Goal: Transaction & Acquisition: Purchase product/service

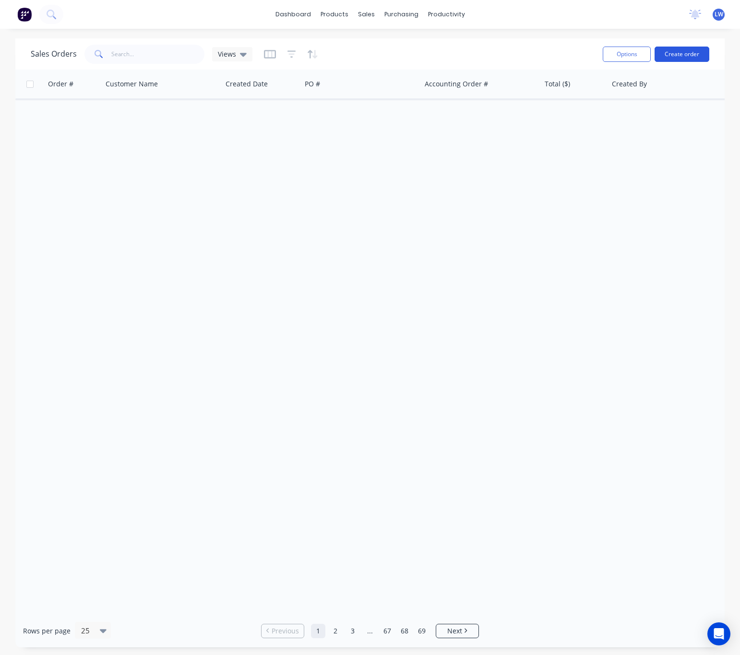
click at [674, 50] on button "Create order" at bounding box center [682, 54] width 55 height 15
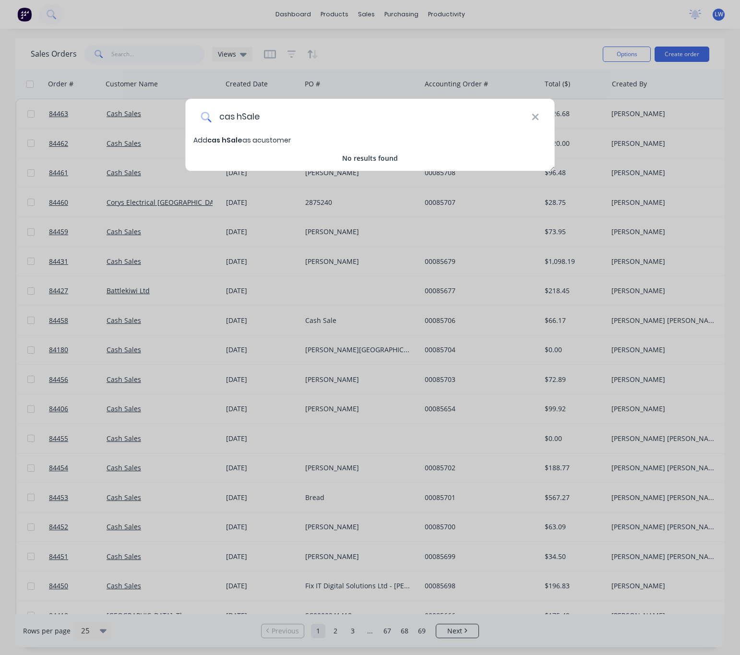
click at [236, 117] on input "cas hSale" at bounding box center [371, 117] width 320 height 36
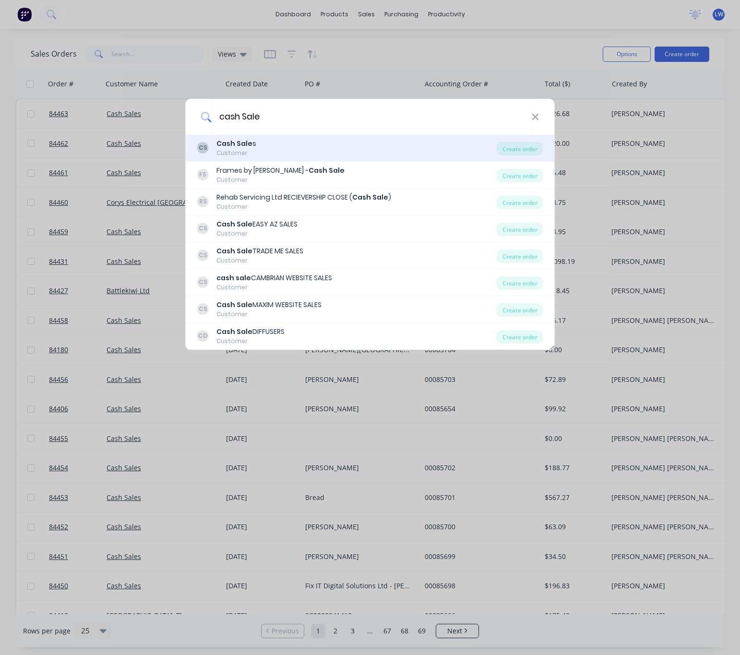
type input "cash Sale"
click at [305, 153] on div "CS Cash Sale s Customer" at bounding box center [346, 148] width 299 height 19
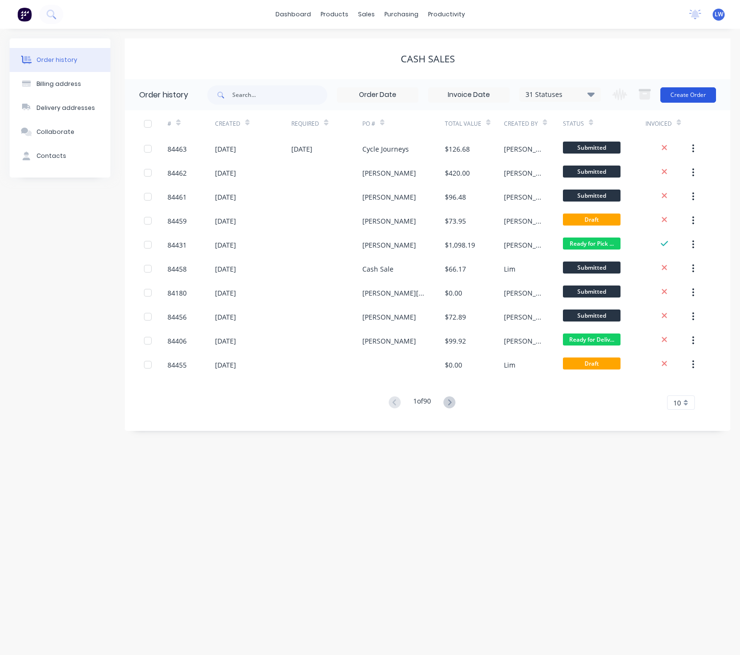
click at [681, 102] on button "Create Order" at bounding box center [688, 94] width 56 height 15
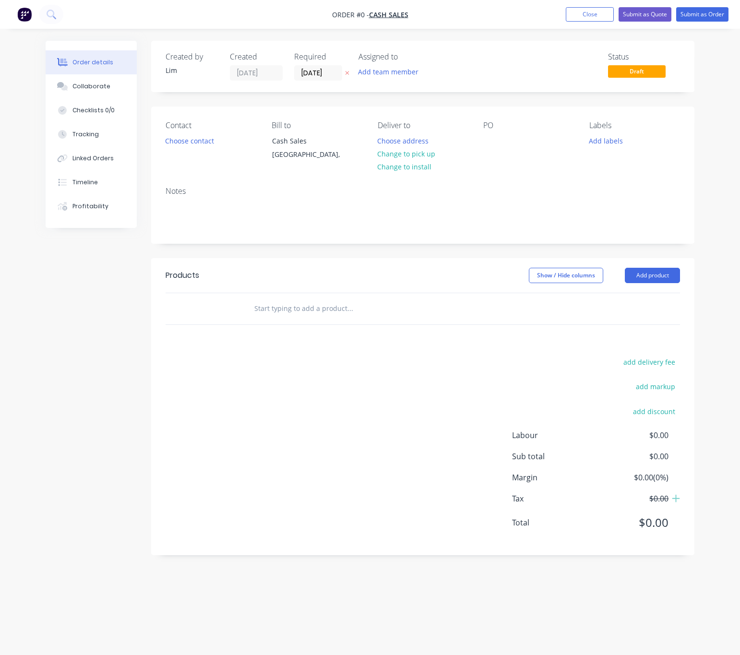
click at [347, 72] on icon at bounding box center [348, 74] width 4 height 4
click at [187, 137] on button "Choose contact" at bounding box center [189, 140] width 59 height 13
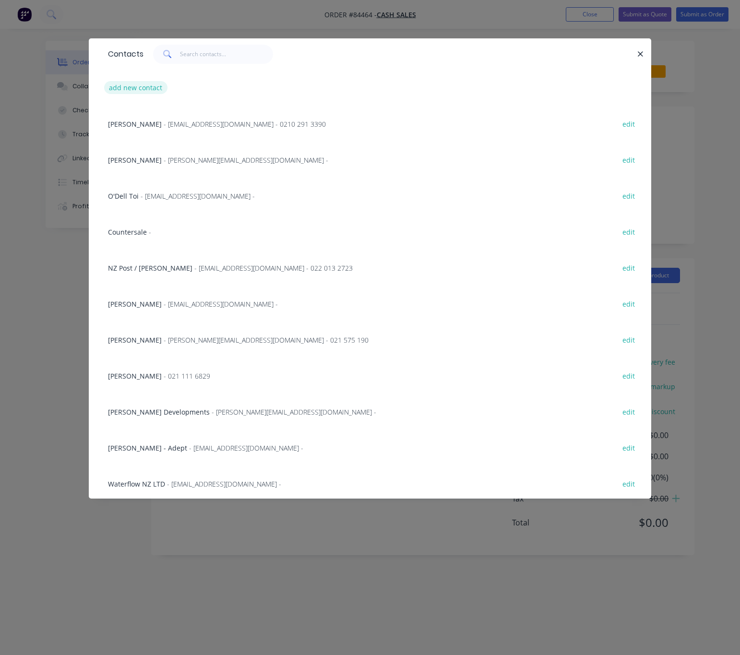
click at [143, 90] on button "add new contact" at bounding box center [135, 87] width 63 height 13
select select "NZ"
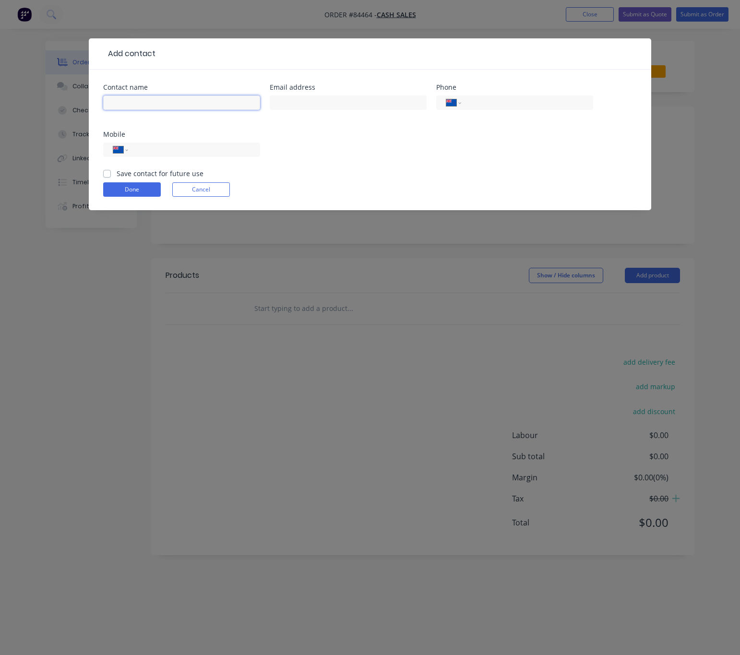
click at [161, 107] on input "text" at bounding box center [181, 102] width 157 height 14
type input "cash Sale"
click at [129, 193] on button "Done" at bounding box center [132, 189] width 58 height 14
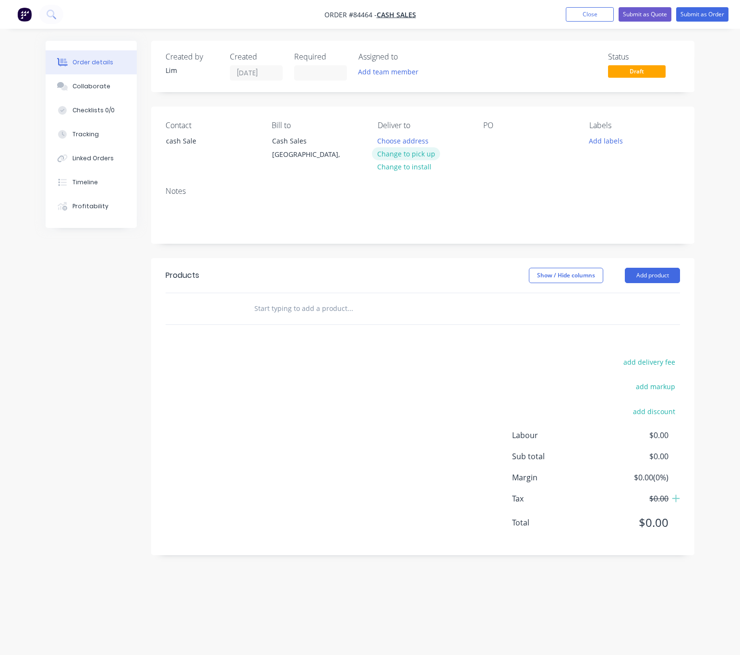
click at [400, 153] on button "Change to pick up" at bounding box center [406, 153] width 68 height 13
click at [489, 137] on div at bounding box center [490, 141] width 15 height 14
drag, startPoint x: 504, startPoint y: 143, endPoint x: 511, endPoint y: 144, distance: 6.8
click at [504, 143] on div "Cas hSale" at bounding box center [506, 141] width 47 height 14
drag, startPoint x: 615, startPoint y: 143, endPoint x: 614, endPoint y: 147, distance: 4.9
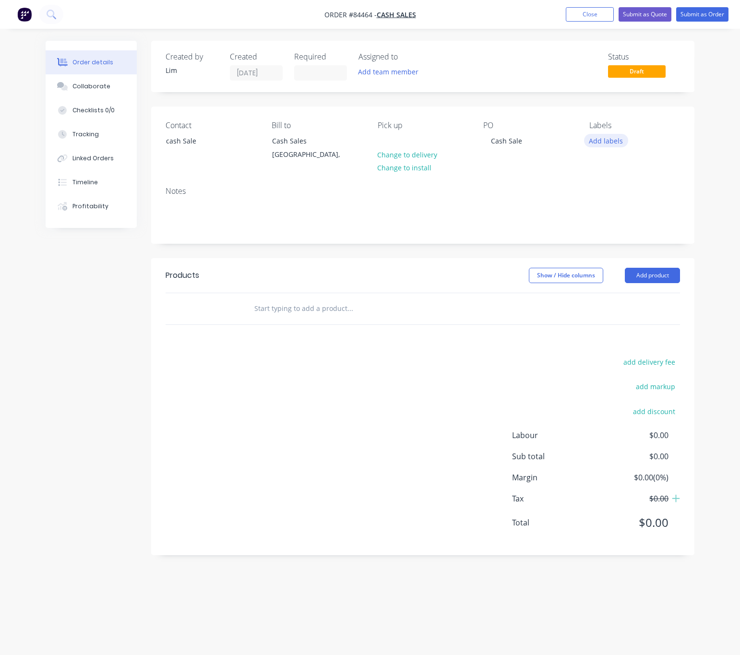
click at [614, 142] on button "Add labels" at bounding box center [606, 140] width 44 height 13
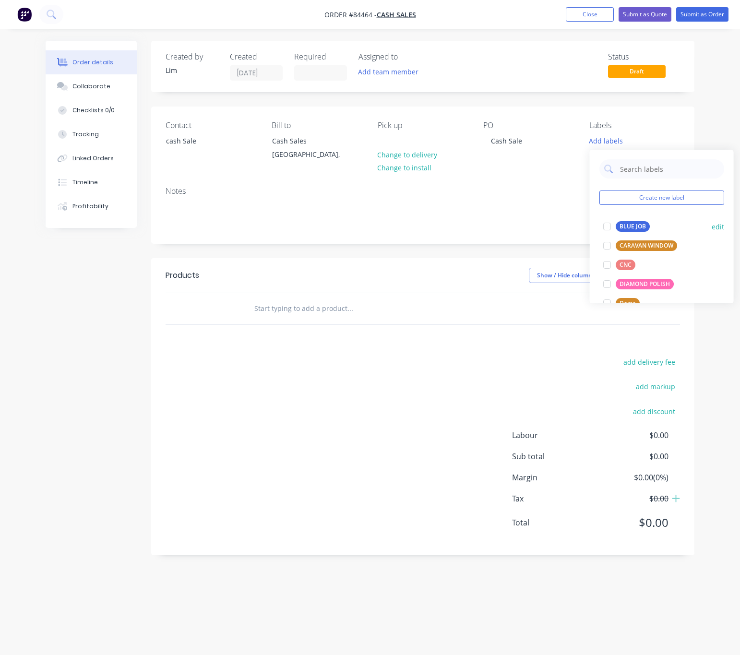
click at [638, 226] on div "BLUE JOB" at bounding box center [633, 226] width 34 height 11
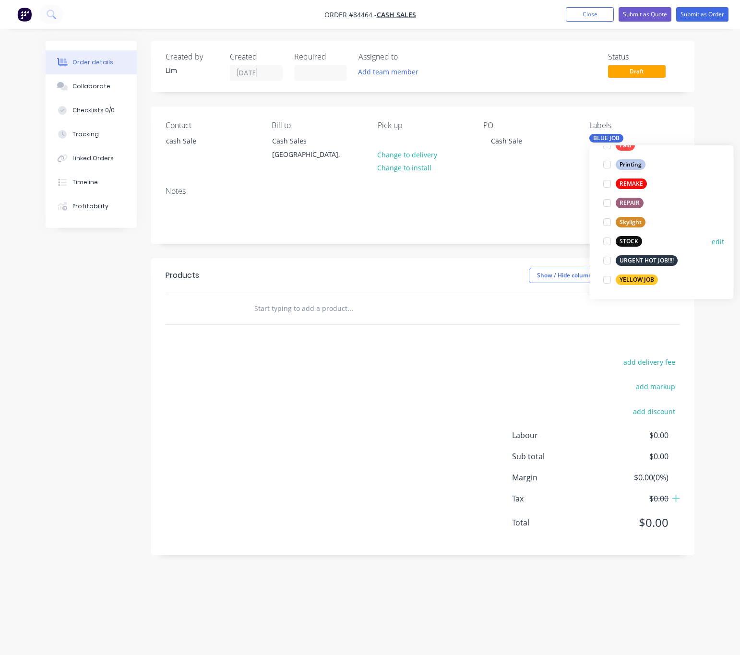
click at [632, 241] on div "STOCK" at bounding box center [629, 241] width 26 height 11
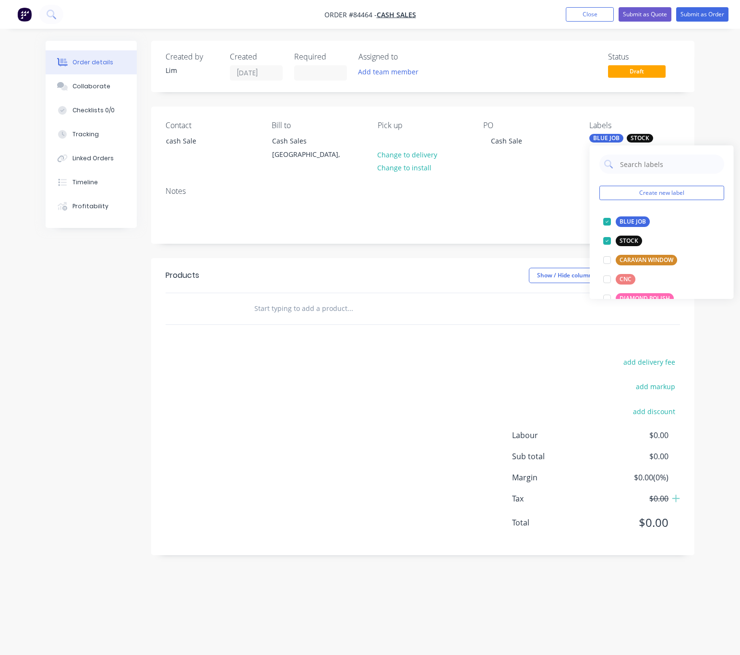
click at [311, 311] on input "text" at bounding box center [350, 308] width 192 height 19
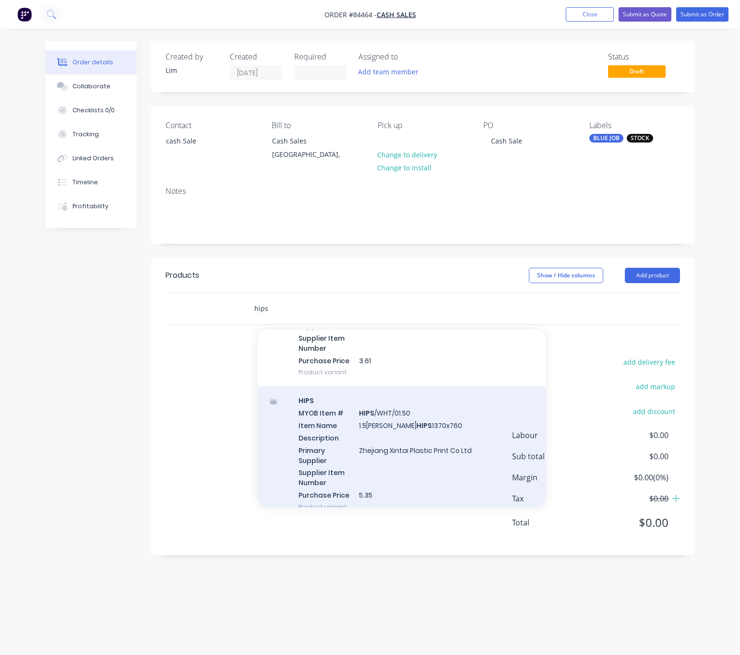
scroll to position [648, 0]
type input "hips"
click at [441, 448] on div "HIPS MYOB Item # HIPS /WHT/01.50 Item Name 1.5mm White HIPS 1370x760 Descriptio…" at bounding box center [402, 452] width 288 height 135
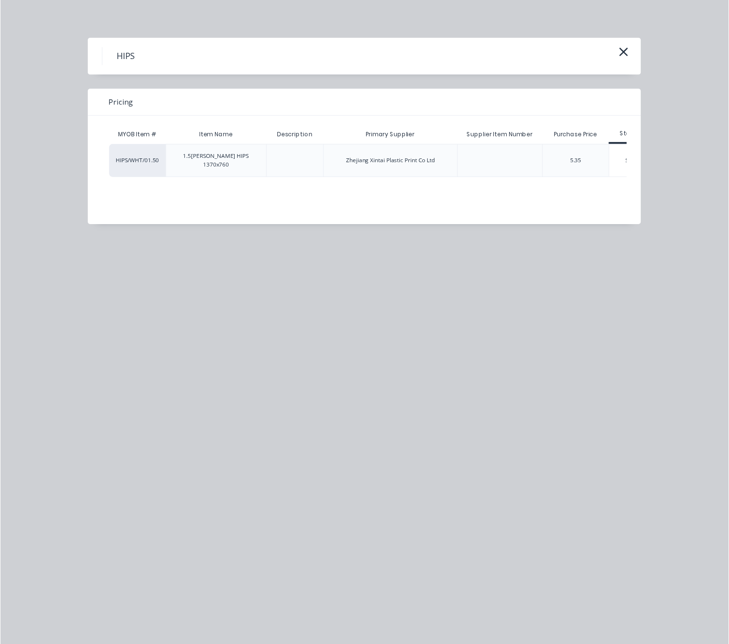
scroll to position [0, 34]
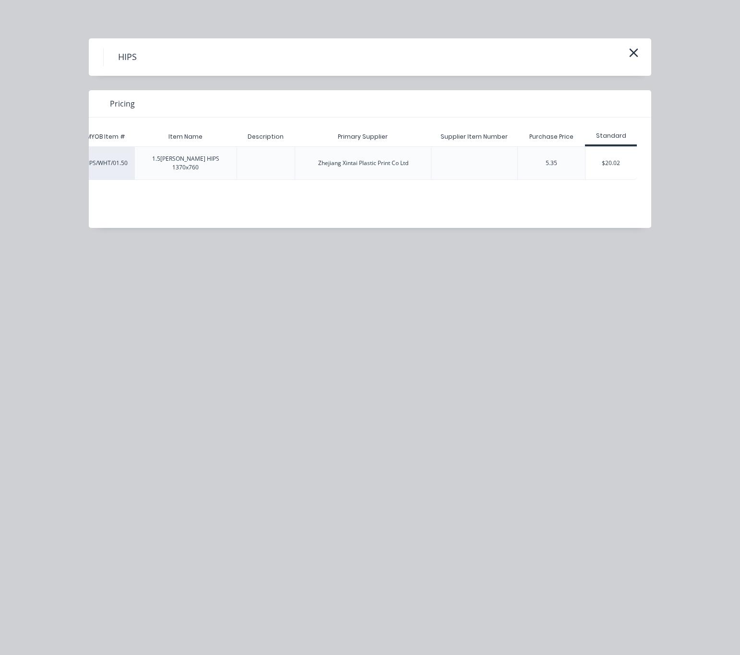
click at [620, 165] on div "$20.02" at bounding box center [610, 163] width 51 height 33
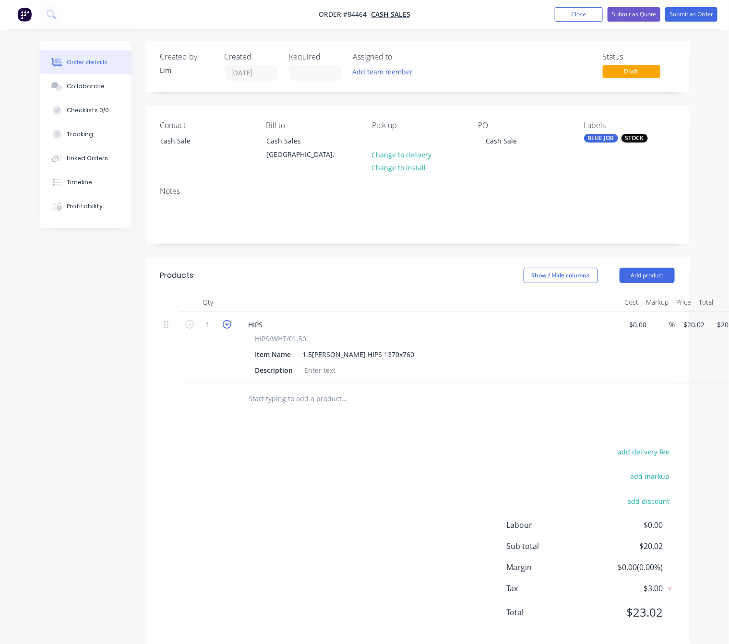
click at [227, 322] on icon "button" at bounding box center [227, 324] width 9 height 9
type input "2"
type input "$40.04"
click at [389, 461] on div "add delivery fee add markup add discount Labour $0.00 Sub total $40.04 Margin $…" at bounding box center [417, 537] width 514 height 185
click at [699, 327] on input "20.02" at bounding box center [696, 325] width 26 height 14
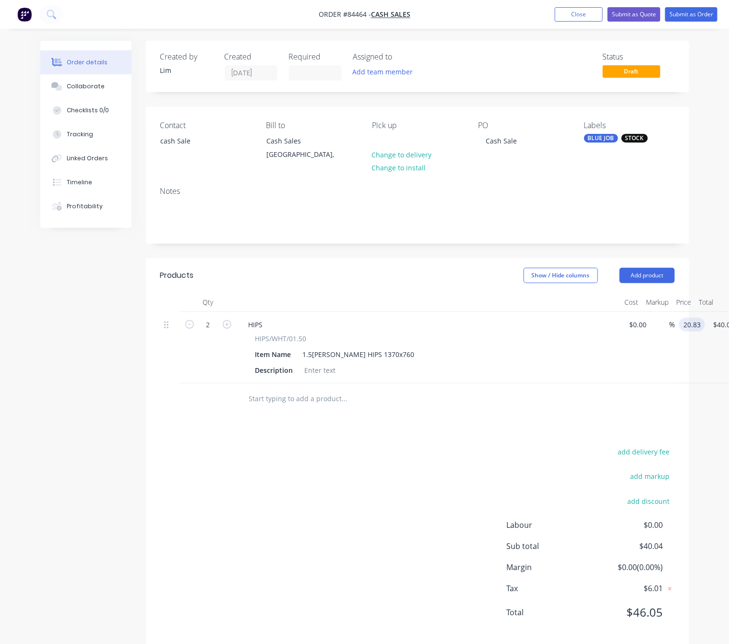
type input "$20.83"
type input "$41.66"
drag, startPoint x: 426, startPoint y: 474, endPoint x: 487, endPoint y: 377, distance: 114.1
click at [425, 474] on div "add delivery fee add markup add discount Labour $0.00 Sub total $40.04 Margin $…" at bounding box center [417, 537] width 514 height 185
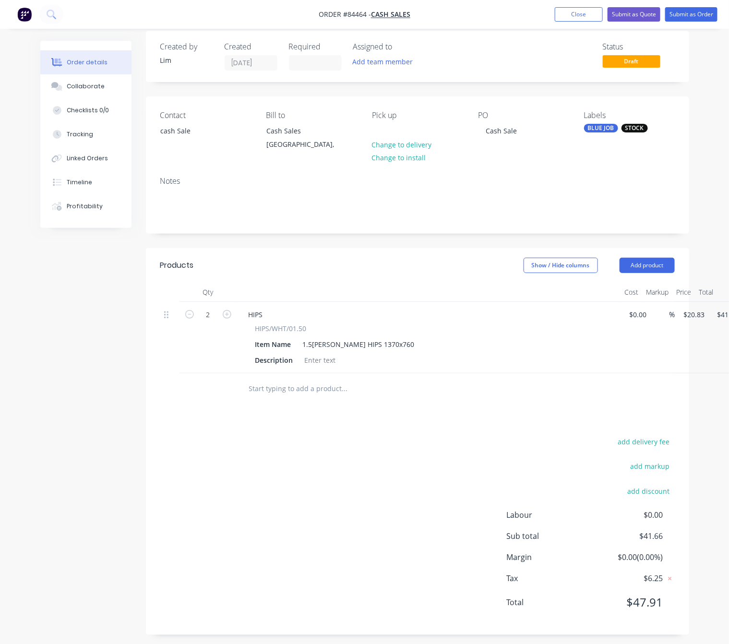
scroll to position [16, 0]
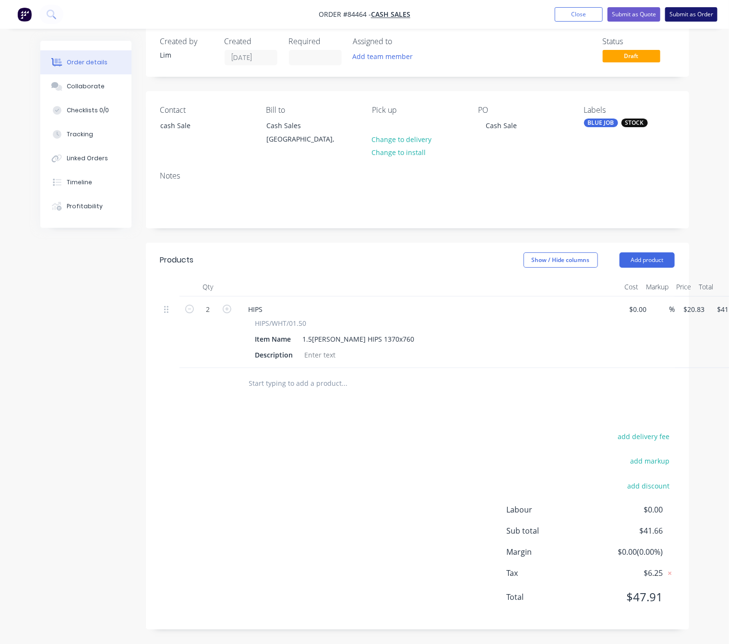
click at [696, 9] on button "Submit as Order" at bounding box center [691, 14] width 52 height 14
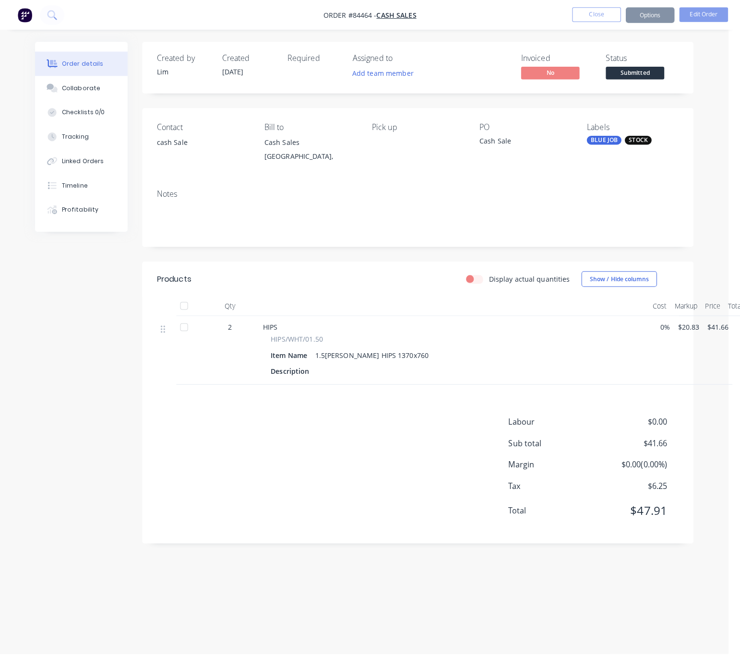
scroll to position [0, 0]
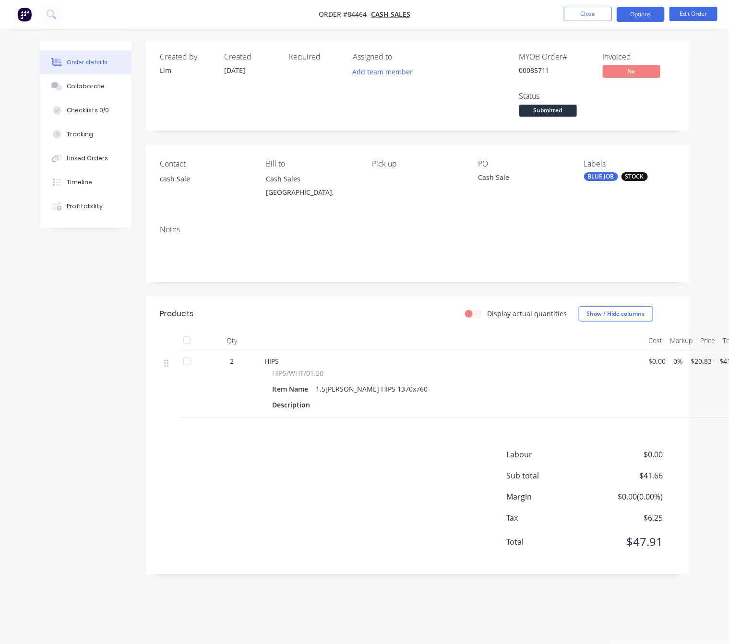
click at [648, 13] on button "Options" at bounding box center [641, 14] width 48 height 15
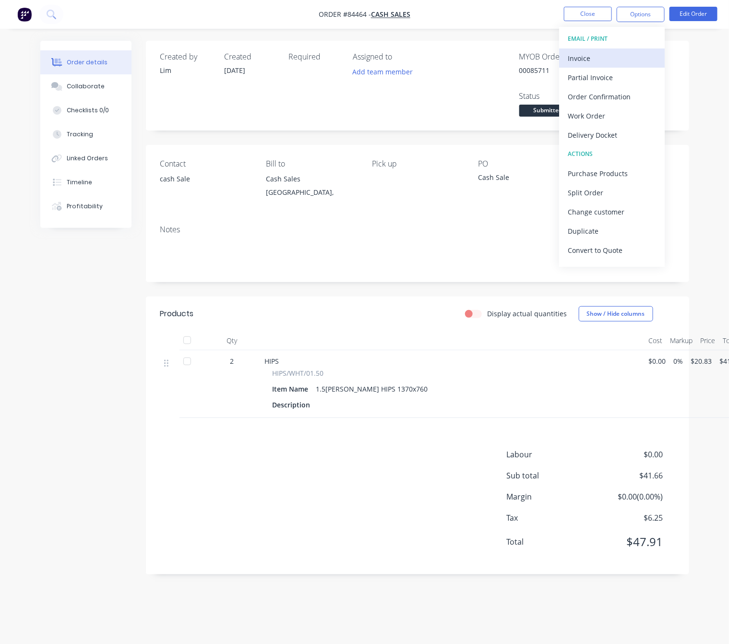
click at [612, 58] on div "Invoice" at bounding box center [612, 58] width 88 height 14
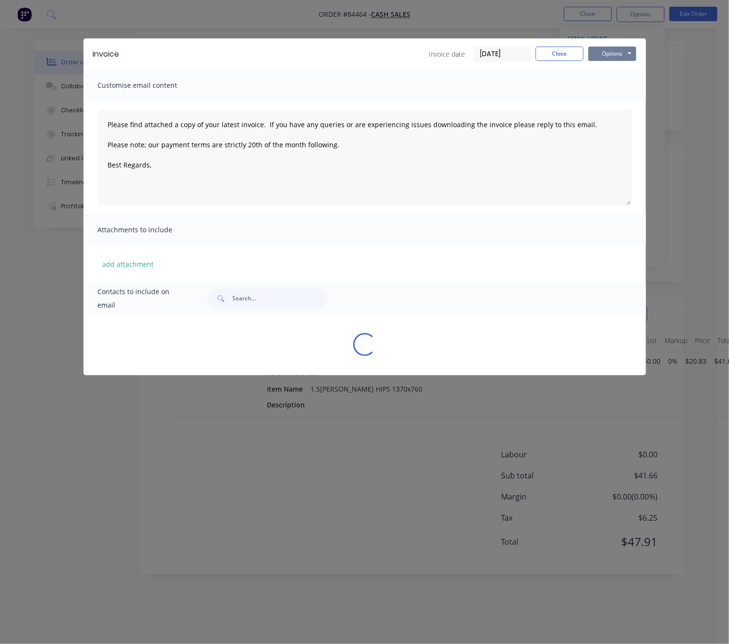
click at [611, 60] on button "Options" at bounding box center [612, 54] width 48 height 14
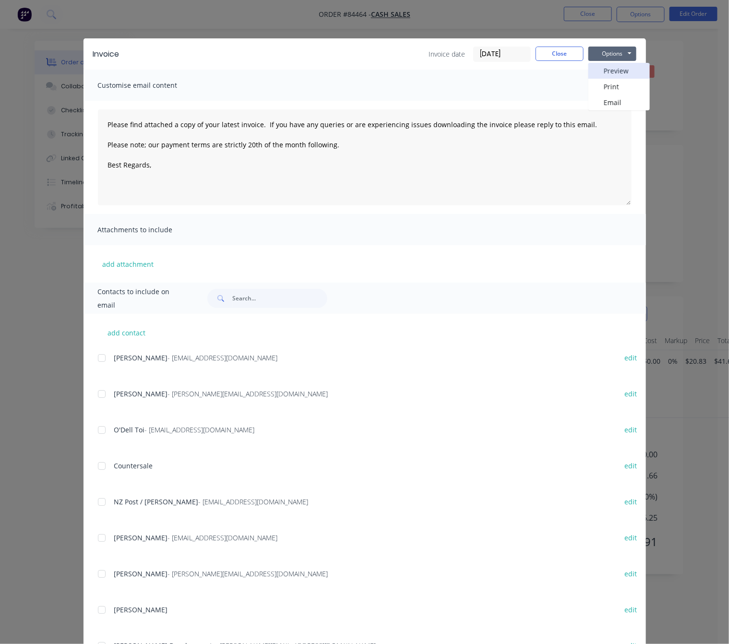
click at [620, 68] on button "Preview" at bounding box center [618, 71] width 61 height 16
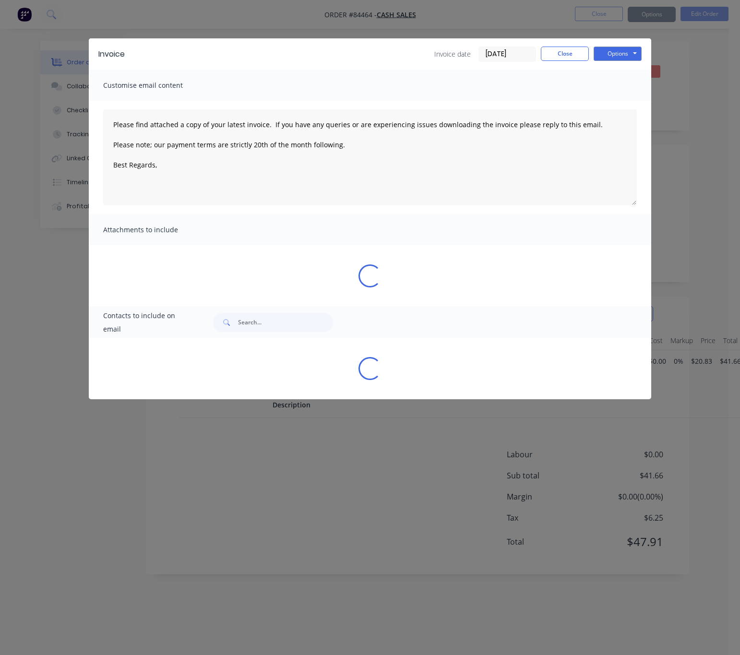
type textarea "Please find attached a copy of your latest invoice. If you have any queries or …"
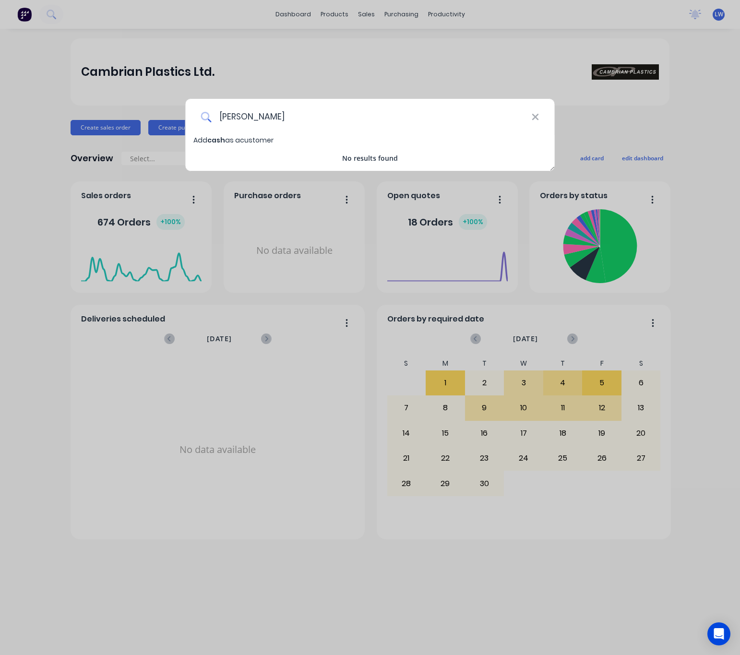
type input "cash Sale"
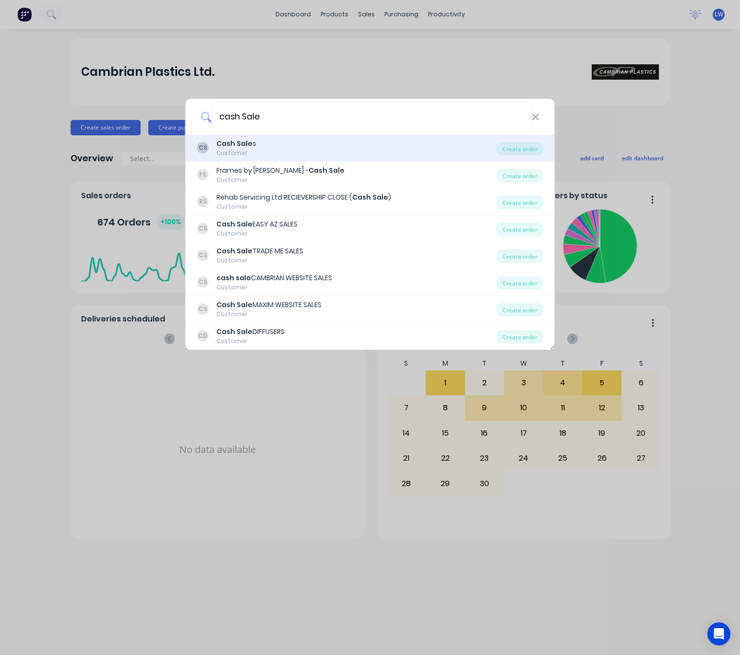
click at [364, 156] on div "CS Cash Sale s Customer" at bounding box center [346, 148] width 299 height 19
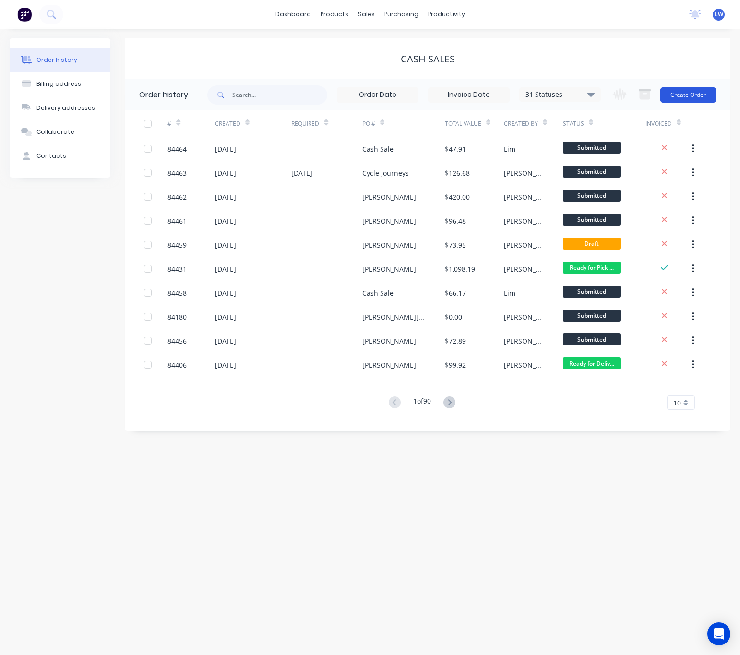
click at [707, 88] on button "Create Order" at bounding box center [688, 94] width 56 height 15
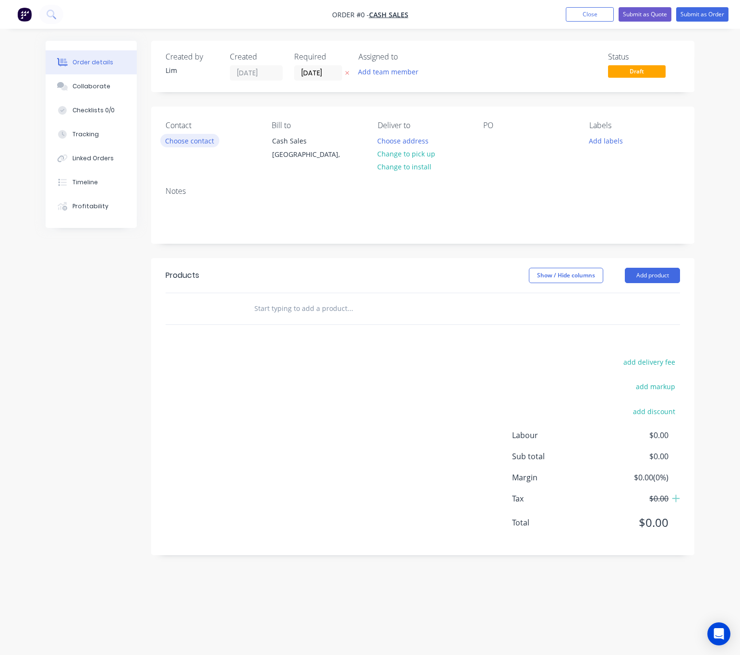
click at [191, 144] on button "Choose contact" at bounding box center [189, 140] width 59 height 13
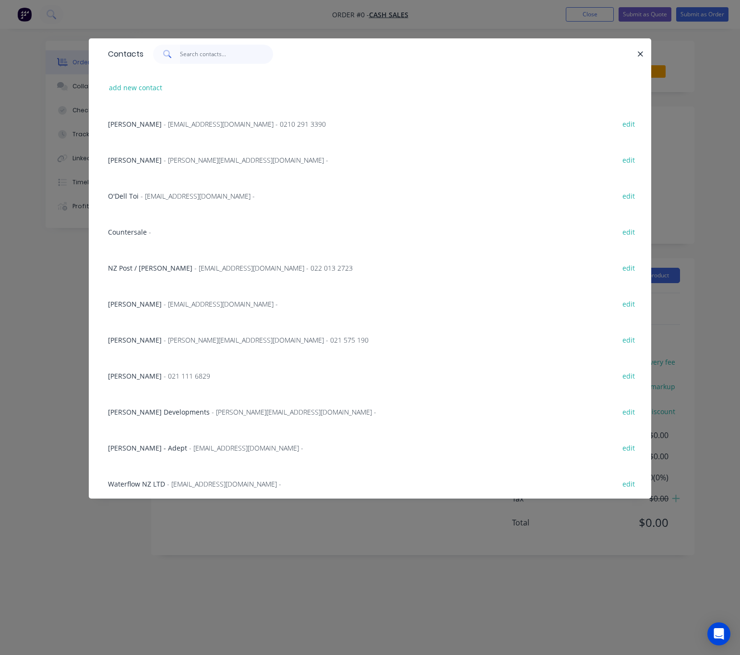
click at [209, 58] on input "text" at bounding box center [227, 54] width 94 height 19
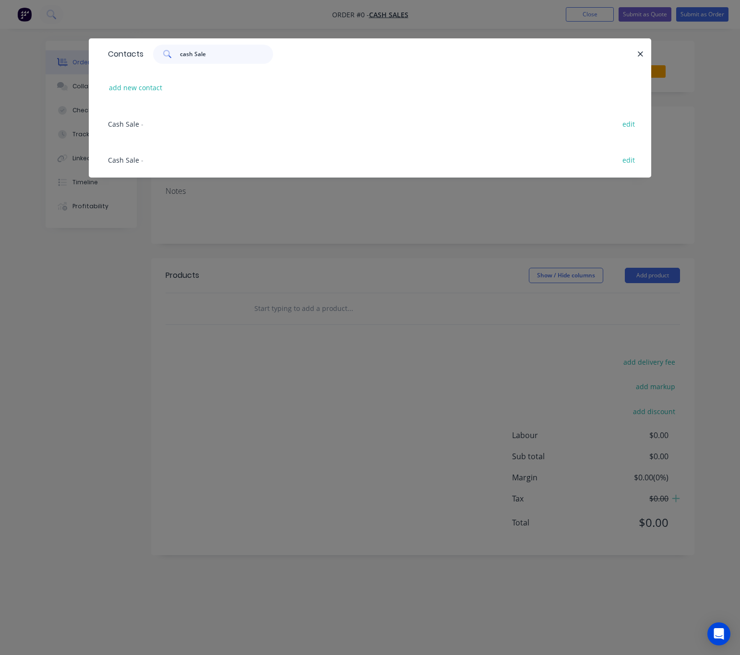
type input "cash Sale"
click at [144, 126] on div "Cash Sale - edit" at bounding box center [370, 124] width 534 height 36
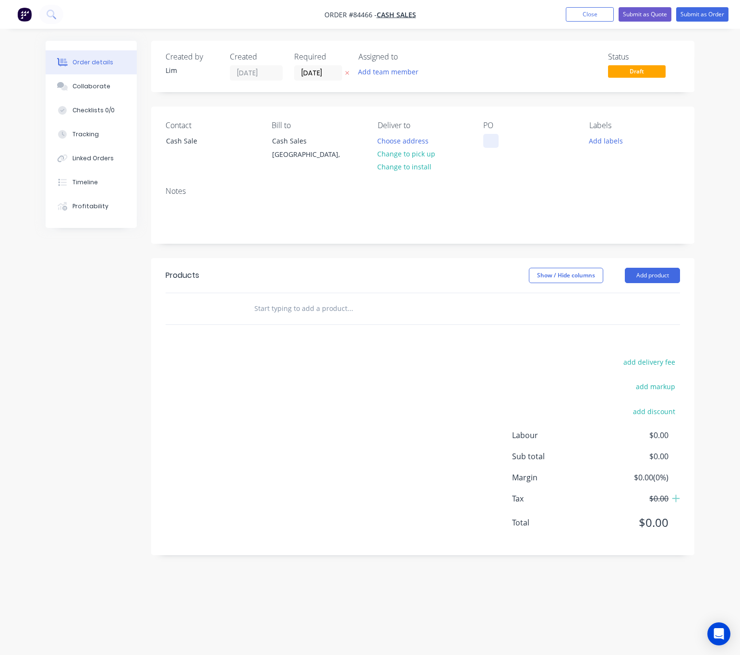
click at [491, 143] on div at bounding box center [490, 141] width 15 height 14
click at [404, 155] on button "Change to pick up" at bounding box center [406, 153] width 68 height 13
click at [592, 147] on button "Add labels" at bounding box center [606, 140] width 44 height 13
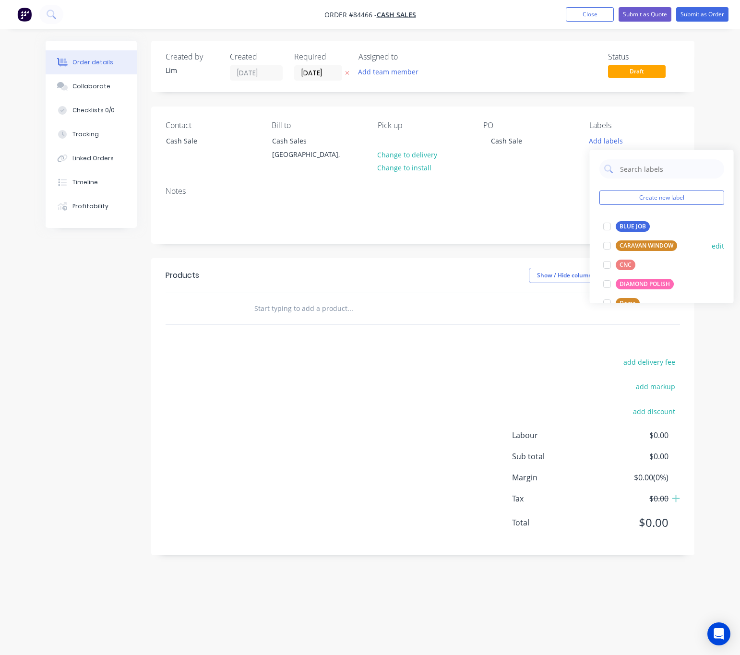
click at [631, 226] on div "BLUE JOB" at bounding box center [633, 226] width 34 height 11
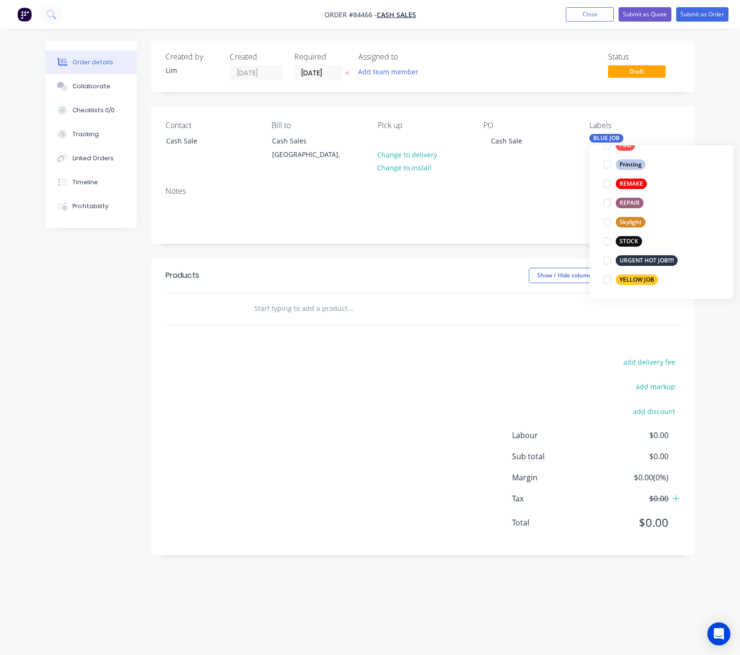
drag, startPoint x: 632, startPoint y: 240, endPoint x: 597, endPoint y: 262, distance: 41.0
click at [632, 239] on div "STOCK" at bounding box center [629, 241] width 26 height 11
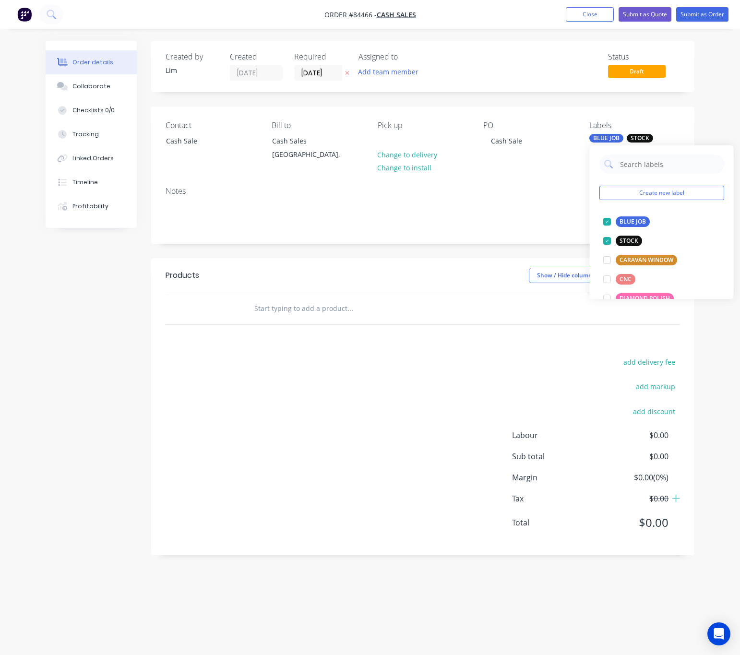
click at [419, 269] on div "Show / Hide columns Add product" at bounding box center [477, 275] width 405 height 15
click at [334, 307] on input "text" at bounding box center [350, 308] width 192 height 19
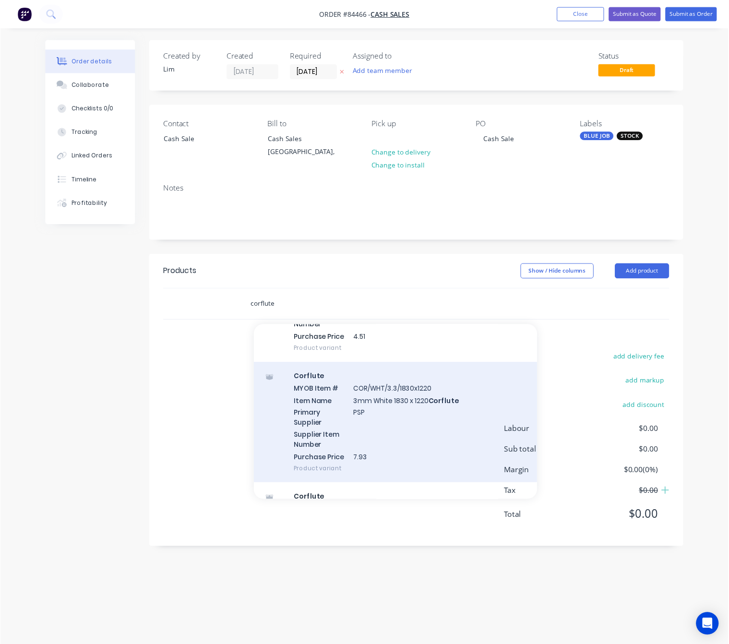
scroll to position [360, 0]
type input "corflute"
click at [437, 431] on div "Corflute MYOB Item # COR/WHT/3.3/1830x1220 Item Name 3mm White 1830 x 1220 Corf…" at bounding box center [402, 428] width 288 height 122
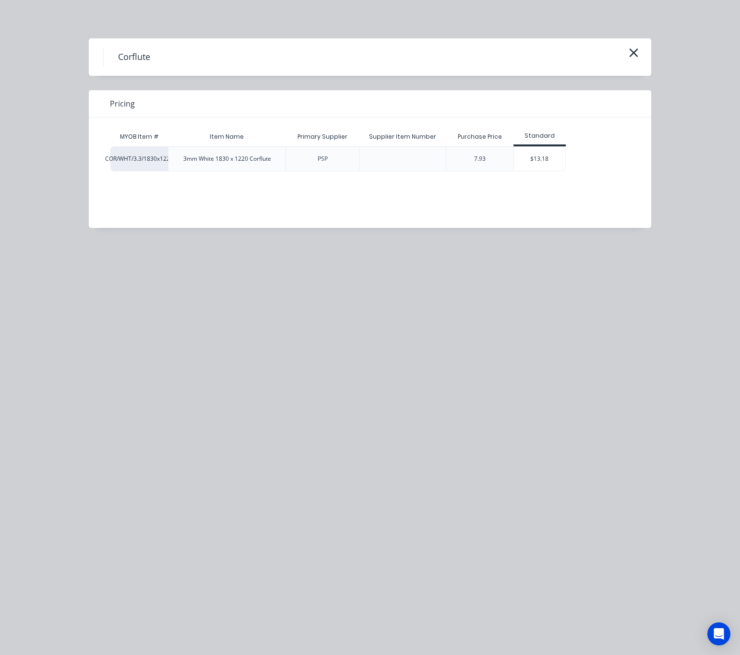
drag, startPoint x: 556, startPoint y: 160, endPoint x: 667, endPoint y: 163, distance: 111.4
click at [555, 160] on div "$13.18" at bounding box center [539, 159] width 51 height 24
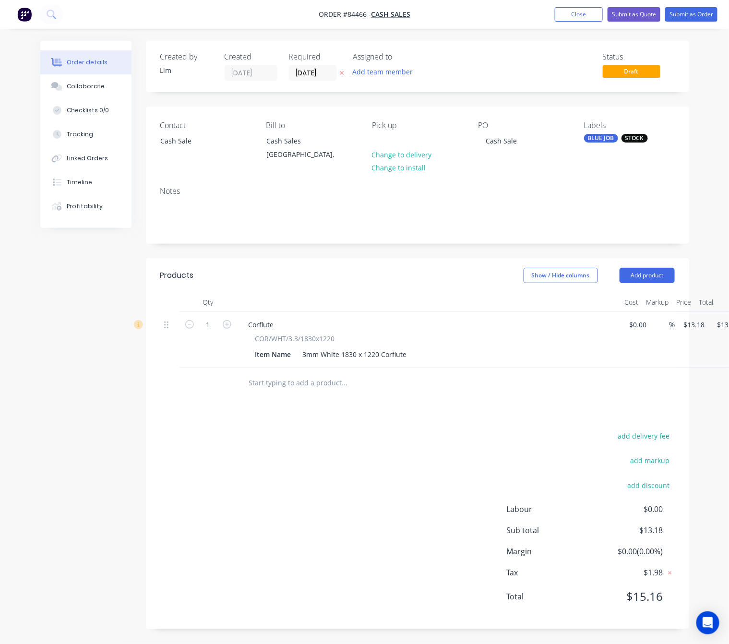
scroll to position [11, 0]
click at [230, 320] on icon "button" at bounding box center [227, 324] width 9 height 9
type input "2"
type input "$26.36"
click at [230, 320] on icon "button" at bounding box center [227, 324] width 9 height 9
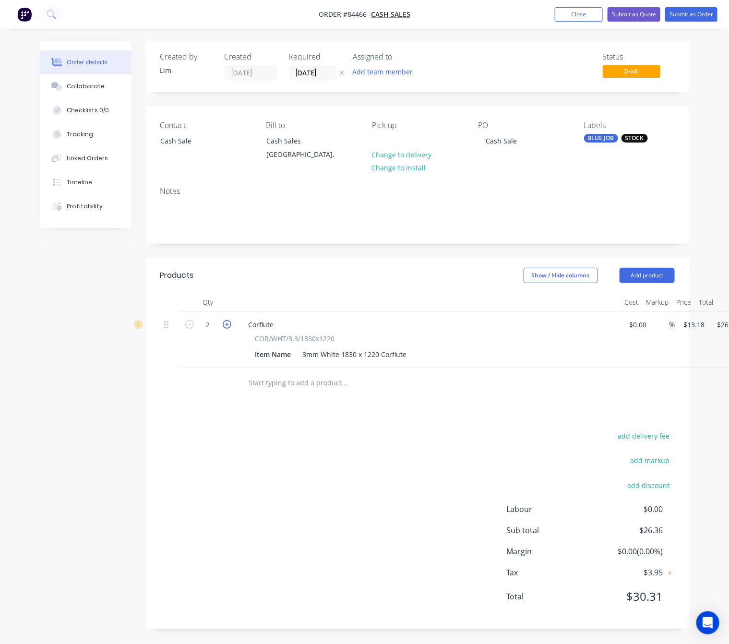
type input "3"
type input "$39.54"
click at [230, 319] on button "button" at bounding box center [227, 324] width 12 height 10
type input "4"
type input "$52.72"
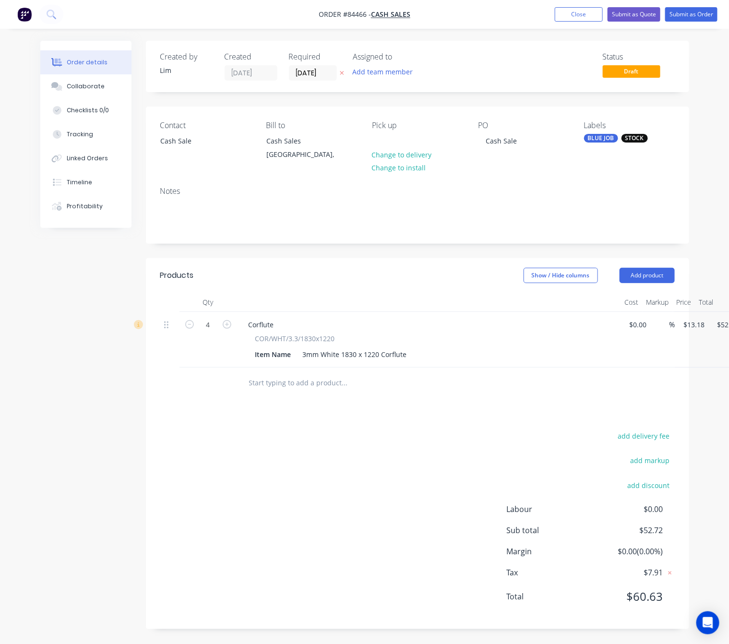
click at [402, 478] on div "add delivery fee add markup add discount Labour $0.00 Sub total $52.72 Margin $…" at bounding box center [417, 521] width 514 height 185
click at [685, 16] on button "Submit as Order" at bounding box center [691, 14] width 52 height 14
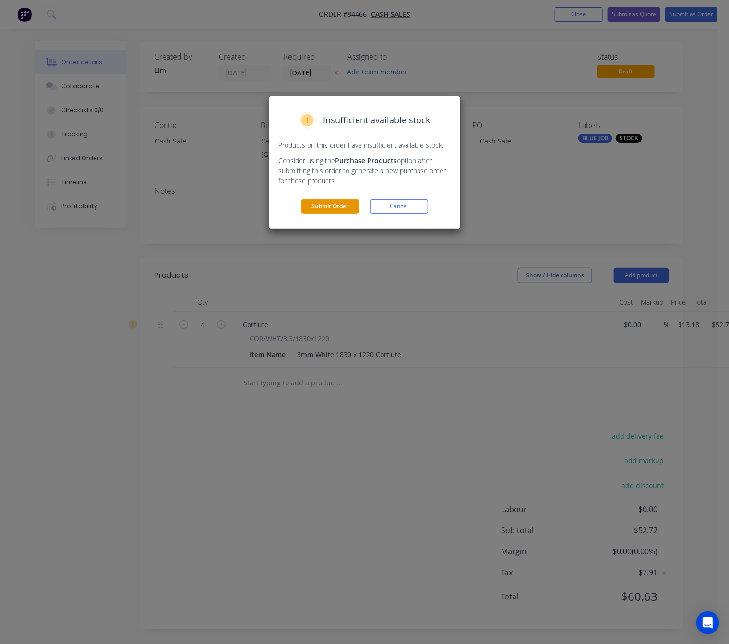
click at [317, 209] on button "Submit Order" at bounding box center [330, 206] width 58 height 14
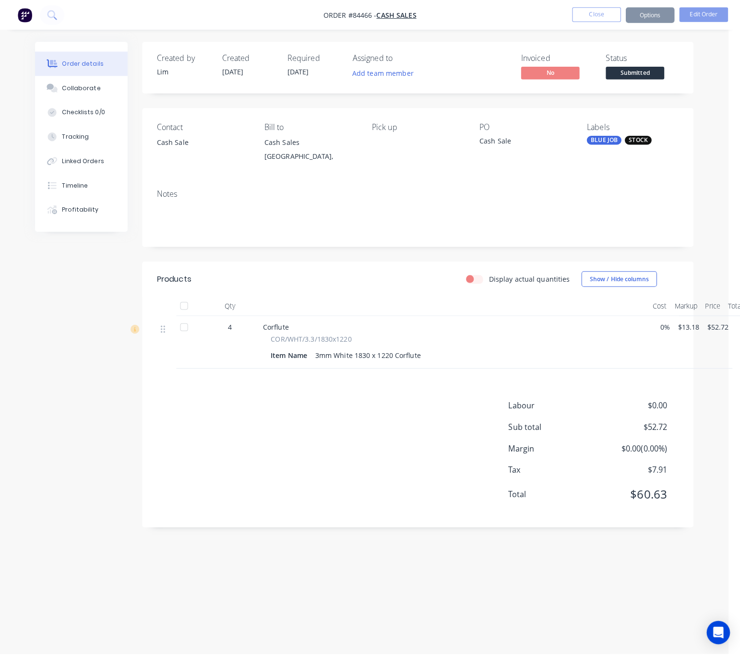
scroll to position [0, 0]
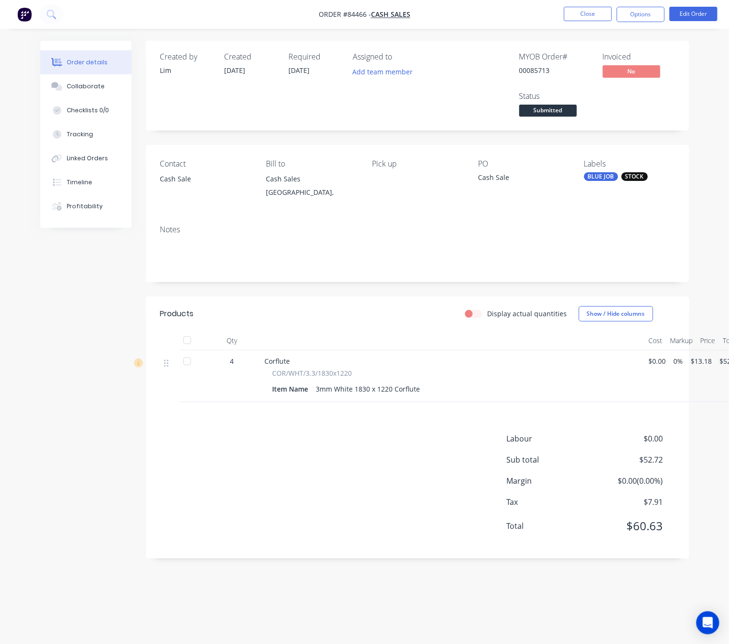
click at [648, 6] on nav "Order #84466 - Cash Sales Close Options Edit Order" at bounding box center [364, 14] width 729 height 29
click at [651, 18] on button "Options" at bounding box center [641, 14] width 48 height 15
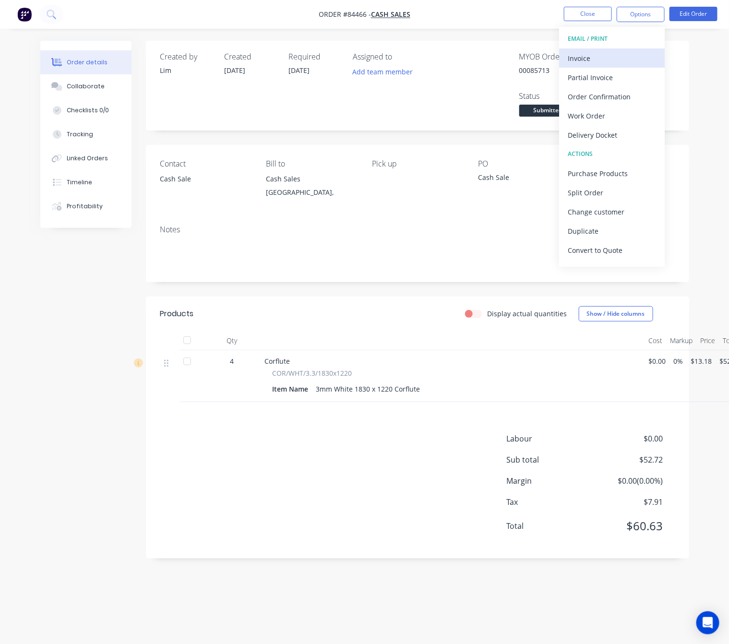
click at [609, 56] on div "Invoice" at bounding box center [612, 58] width 88 height 14
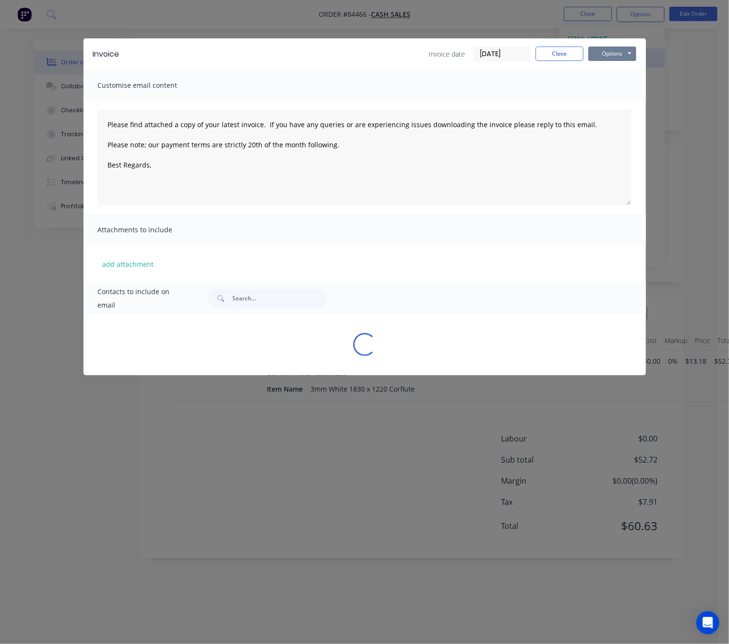
click at [610, 56] on button "Options" at bounding box center [612, 54] width 48 height 14
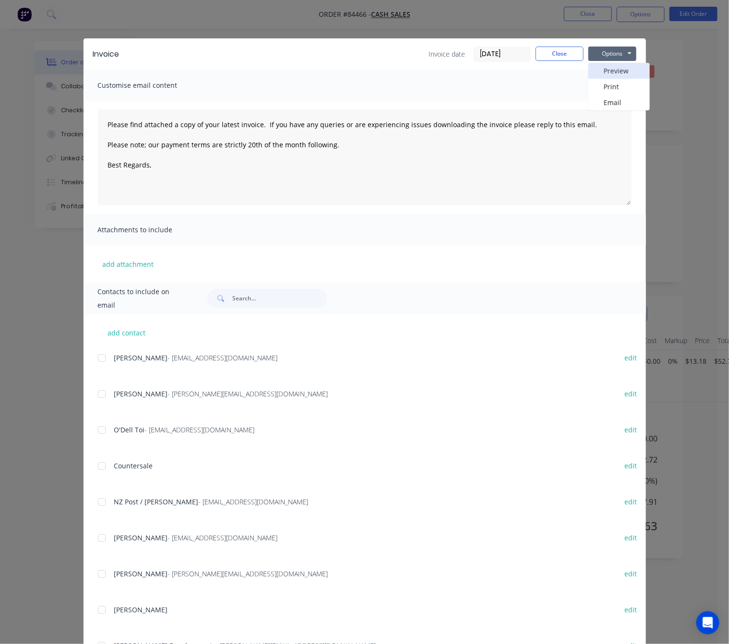
click at [616, 68] on button "Preview" at bounding box center [618, 71] width 61 height 16
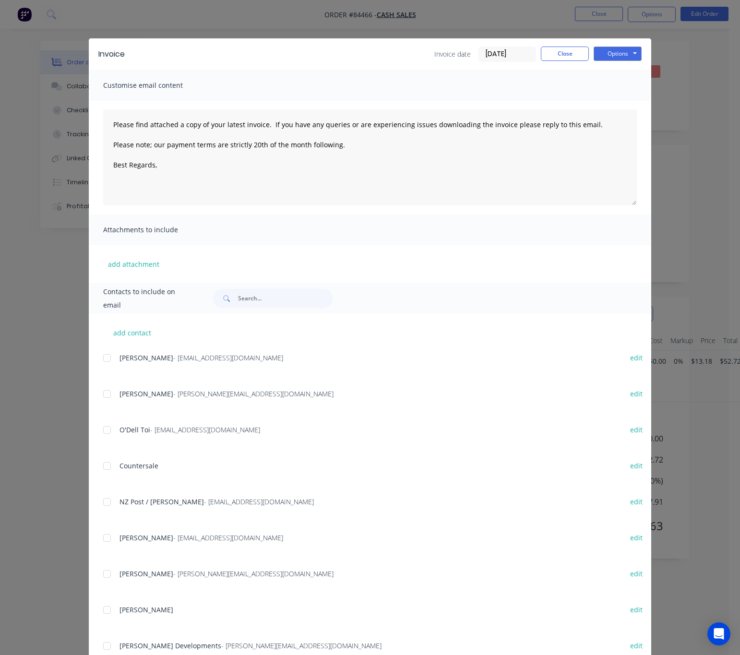
type textarea "Please find attached a copy of your latest invoice. If you have any queries or …"
